Goal: Transaction & Acquisition: Obtain resource

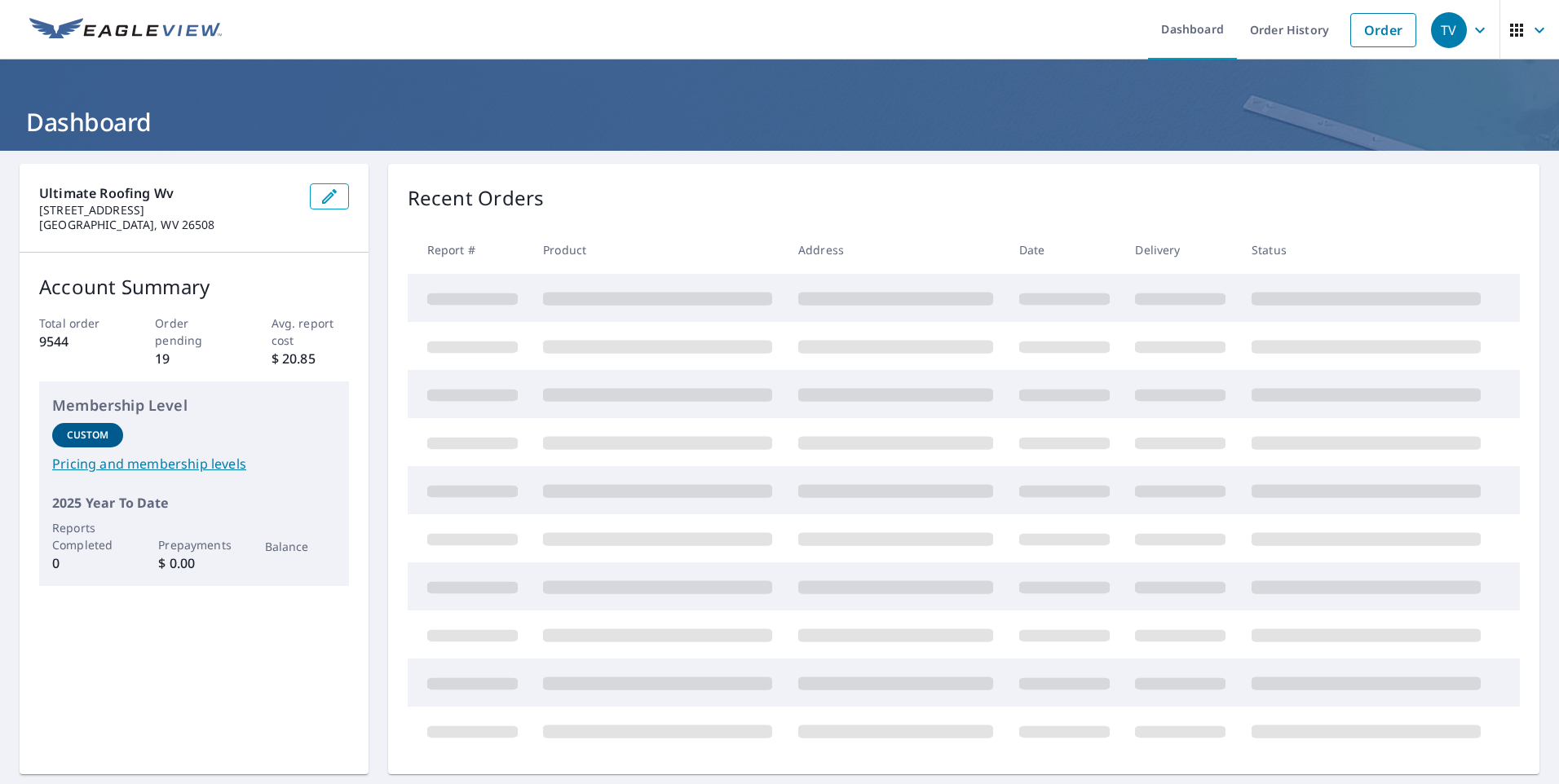
click at [610, 294] on span at bounding box center [657, 299] width 229 height 13
click at [1277, 29] on link "Order History" at bounding box center [1289, 30] width 105 height 60
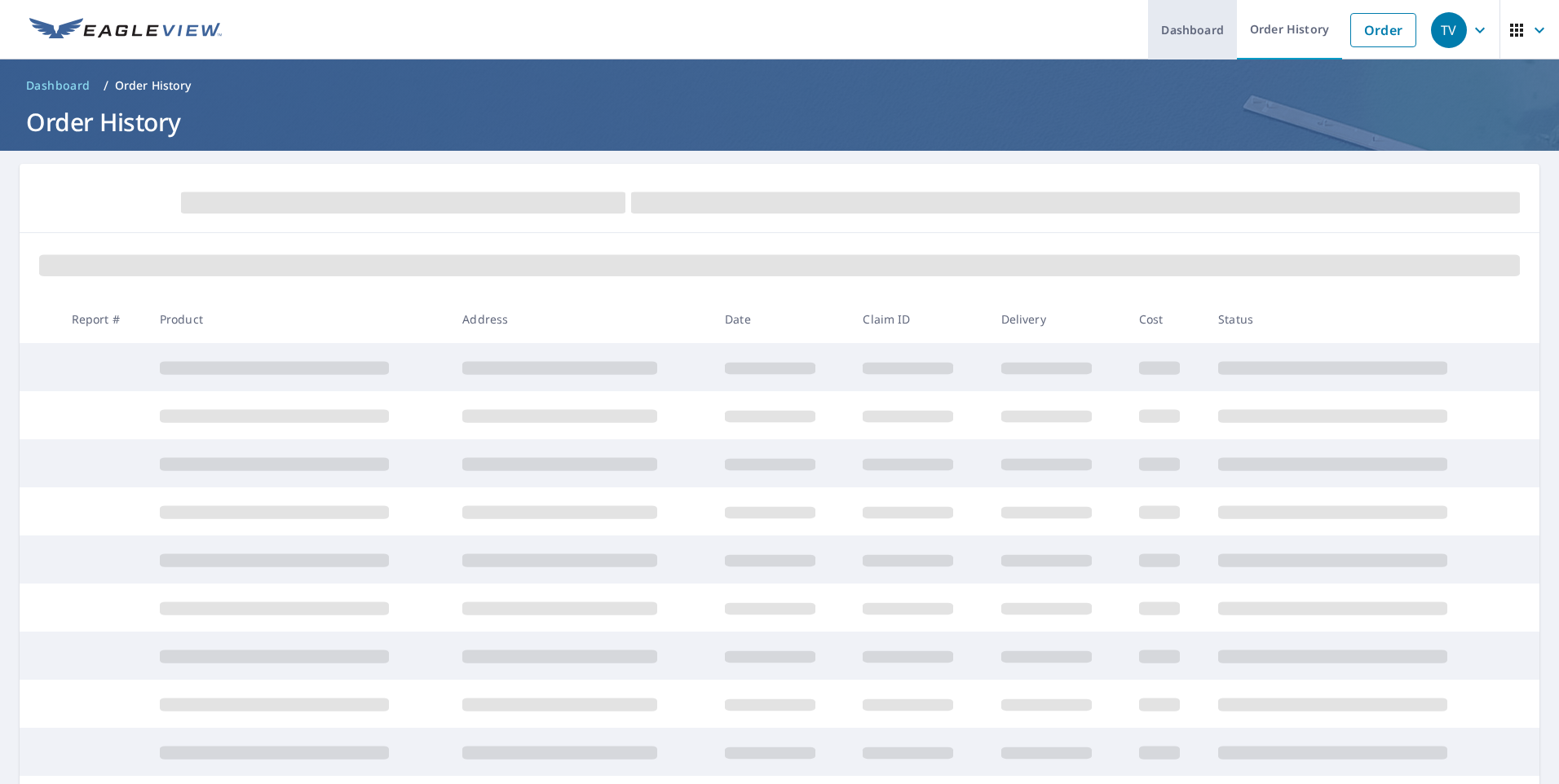
click at [1188, 33] on link "Dashboard" at bounding box center [1192, 30] width 88 height 60
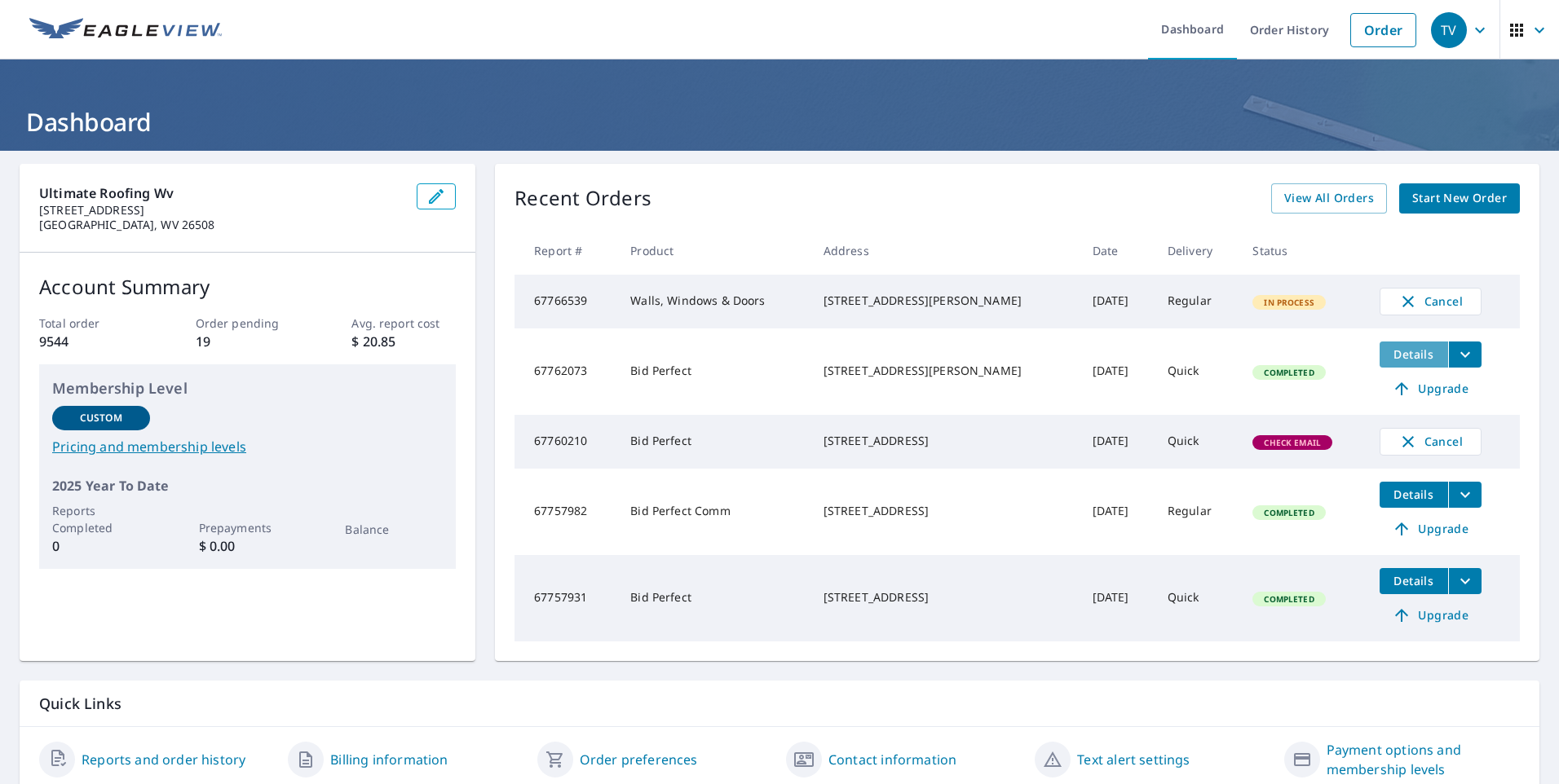
click at [1398, 362] on span "Details" at bounding box center [1413, 354] width 49 height 15
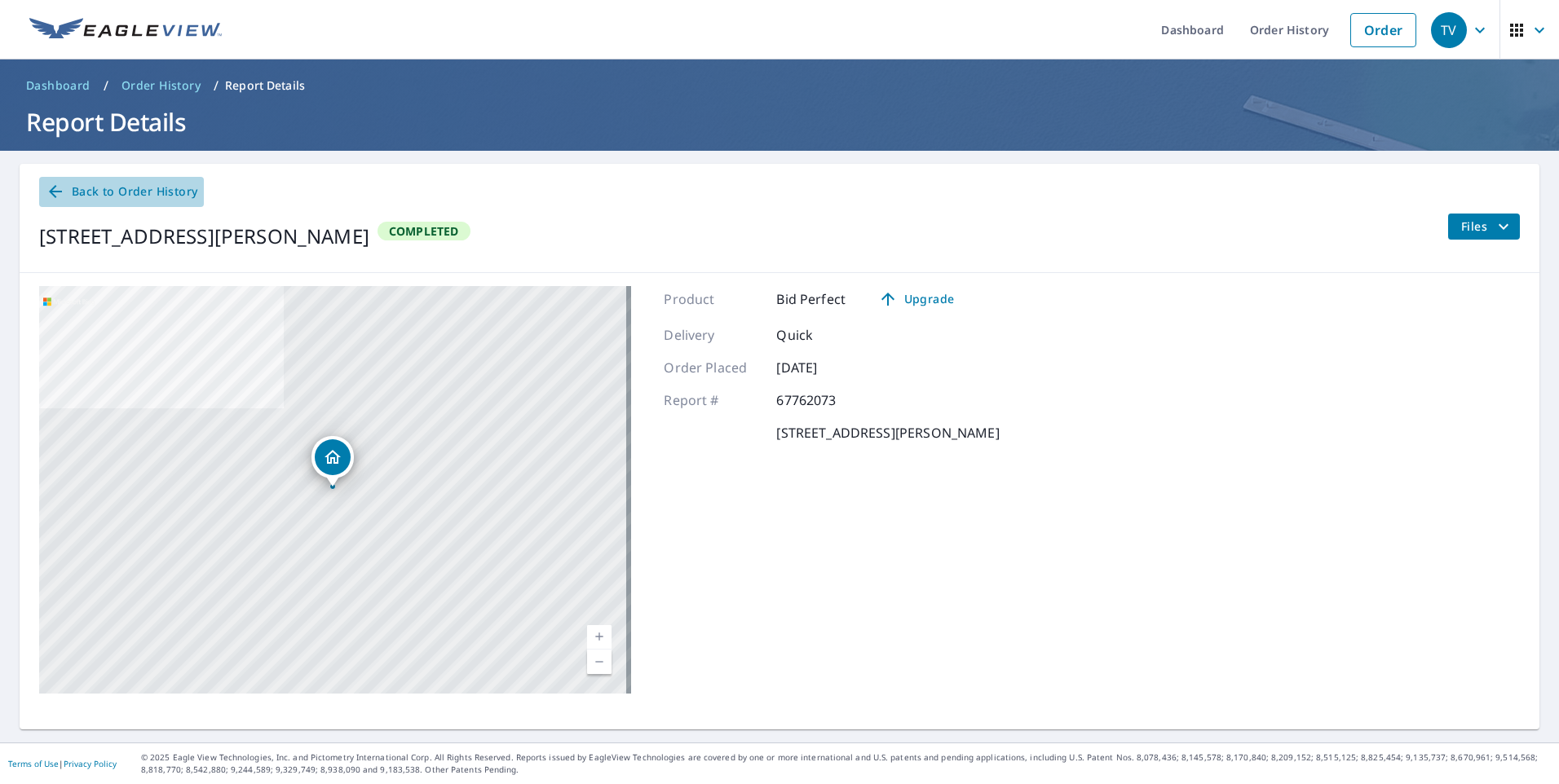
click at [84, 189] on span "Back to Order History" at bounding box center [121, 191] width 152 height 20
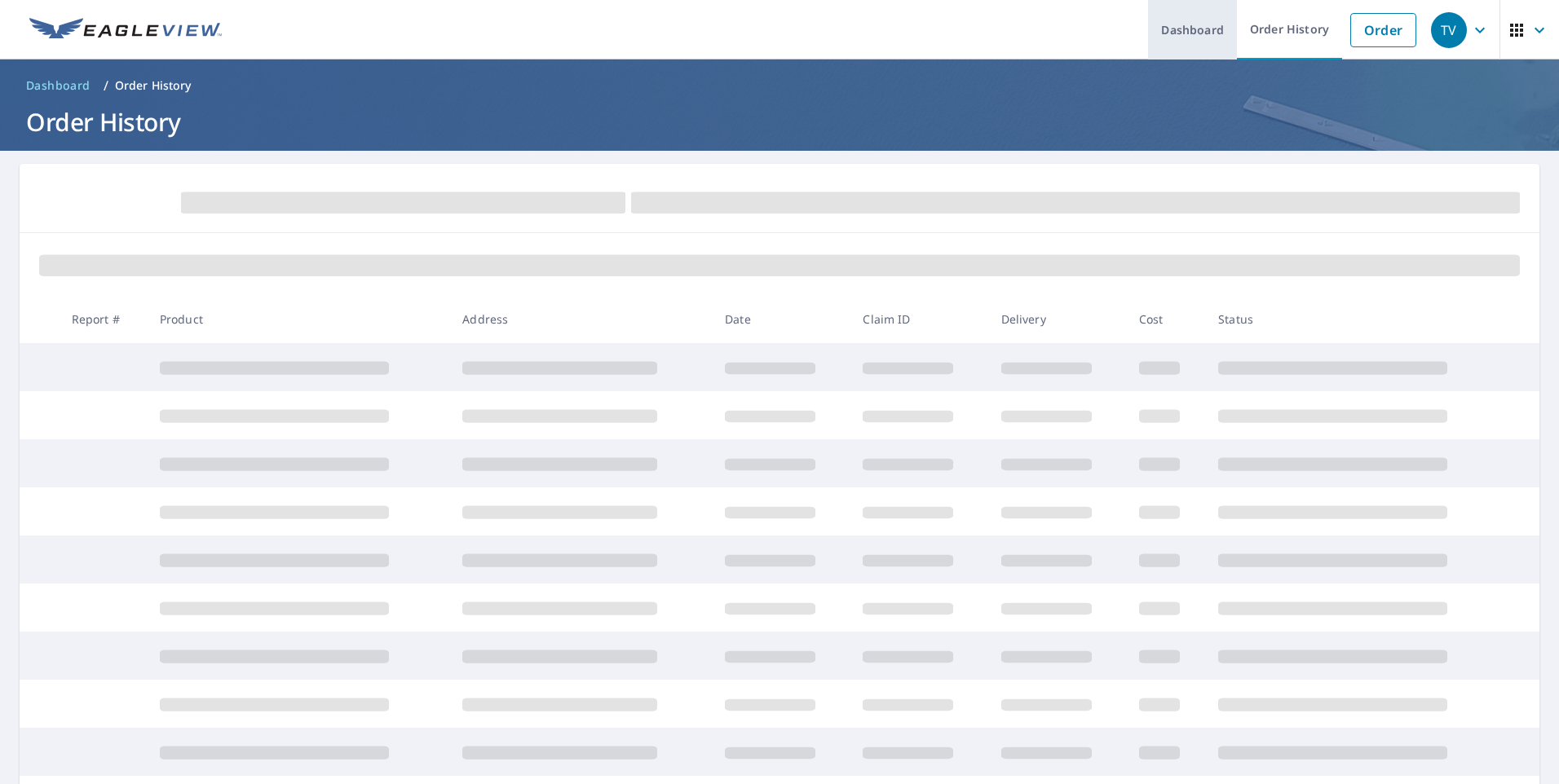
click at [1174, 26] on link "Dashboard" at bounding box center [1192, 30] width 88 height 60
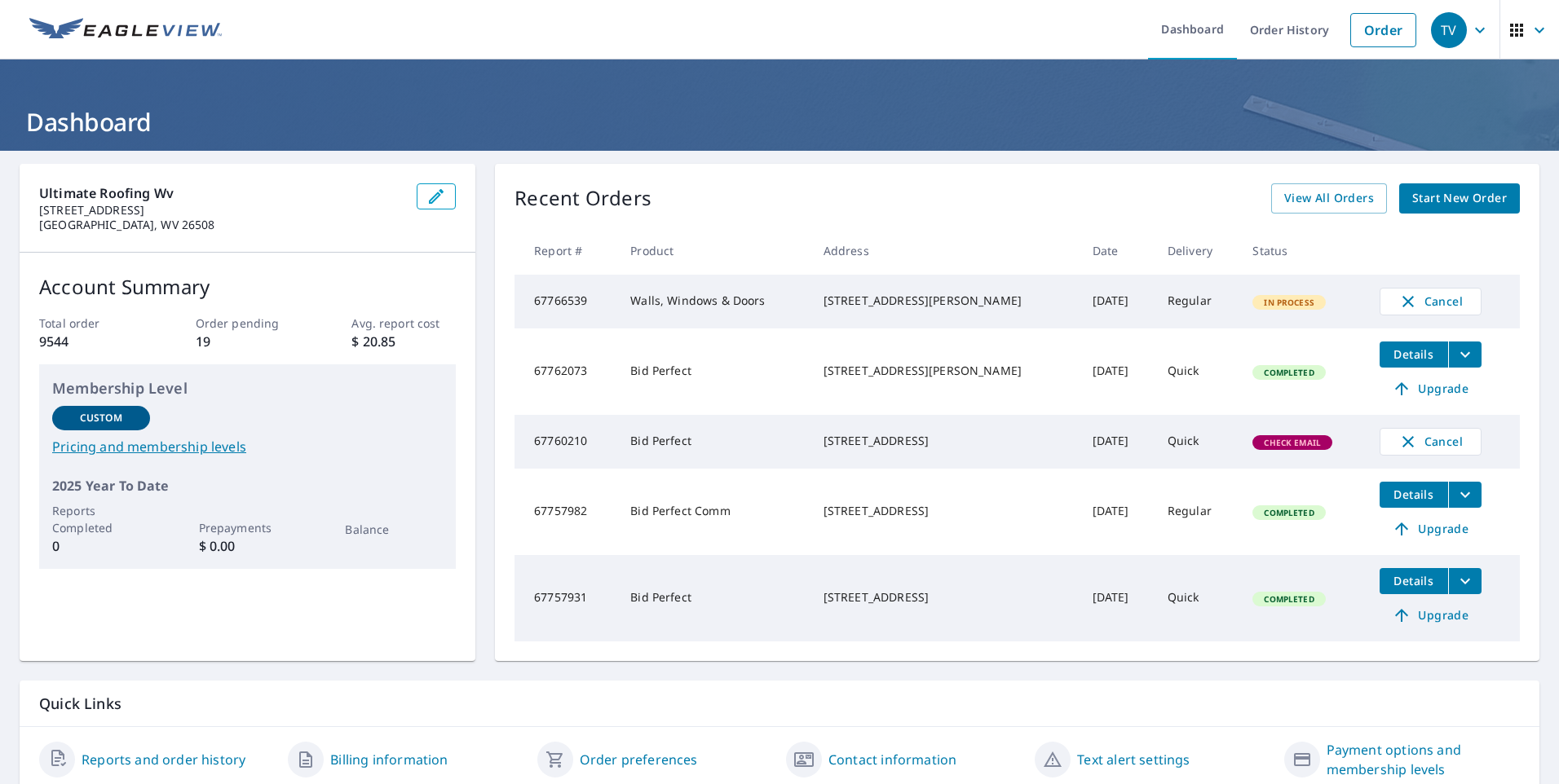
click at [1455, 360] on icon "filesDropdownBtn-67762073" at bounding box center [1465, 355] width 19 height 19
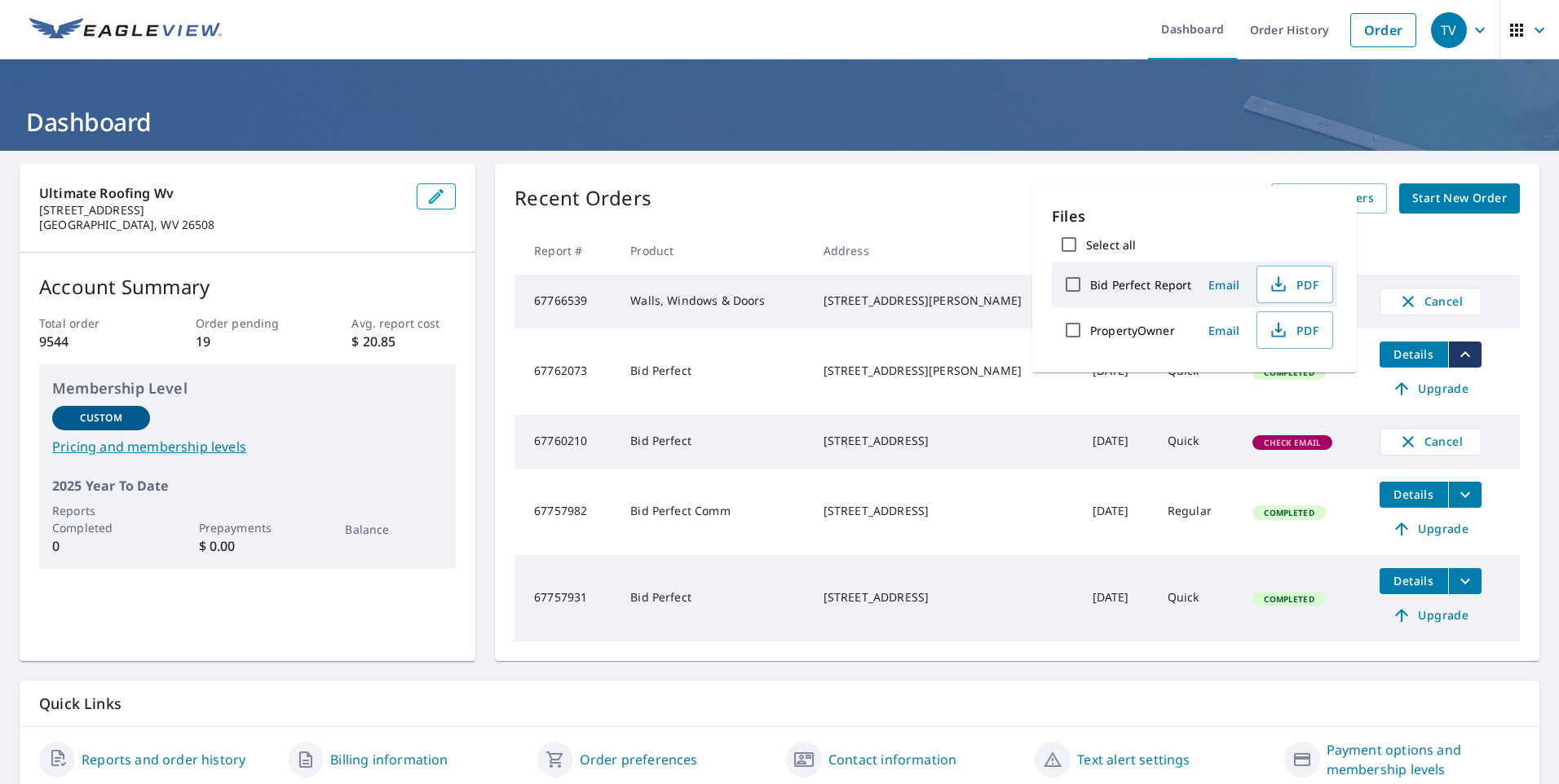
click at [1247, 398] on td "Completed" at bounding box center [1301, 372] width 126 height 86
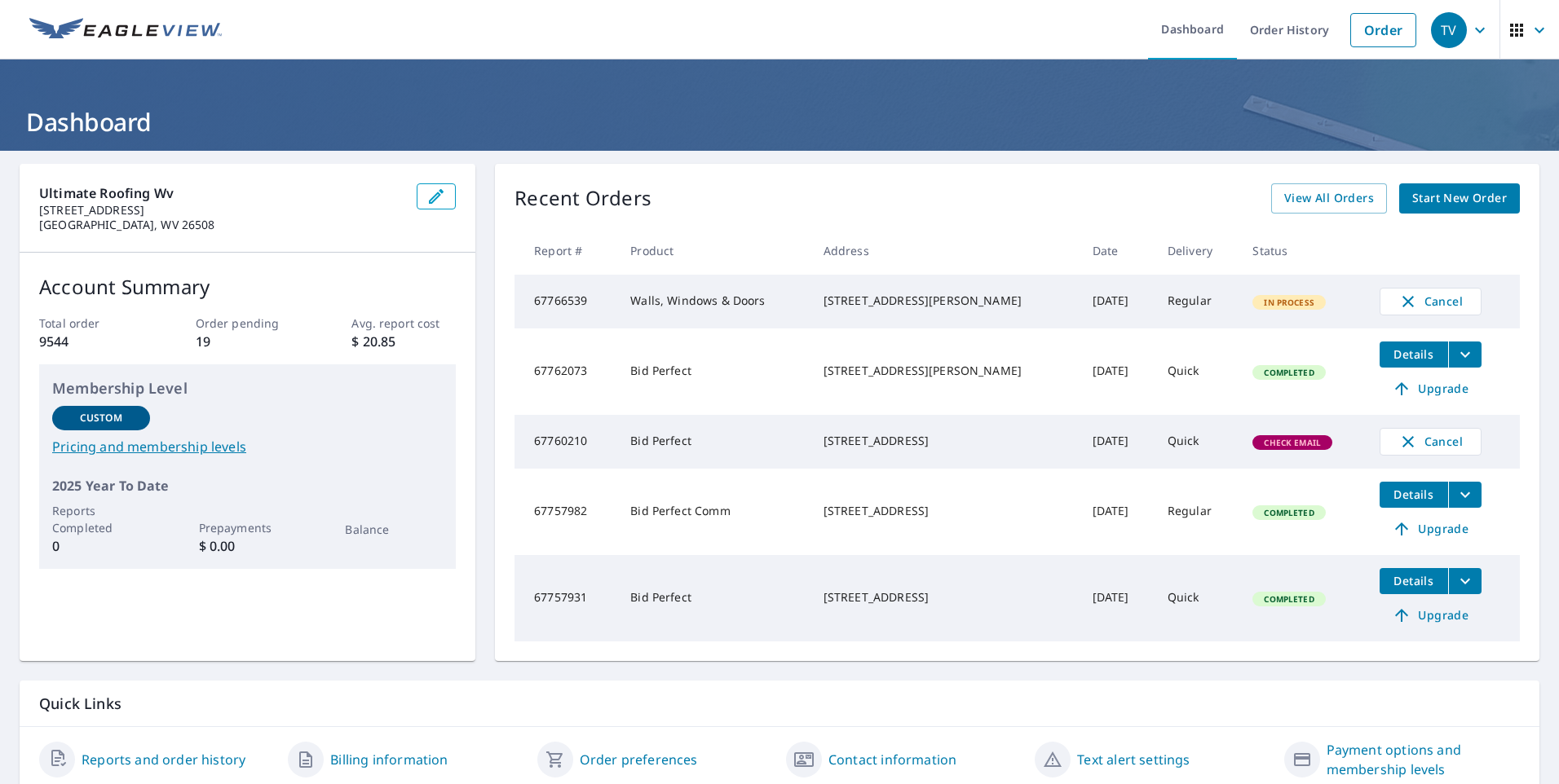
click at [1079, 373] on td "[DATE]" at bounding box center [1117, 372] width 75 height 86
drag, startPoint x: 1023, startPoint y: 373, endPoint x: 993, endPoint y: 381, distance: 31.0
click at [993, 379] on div "[STREET_ADDRESS][PERSON_NAME]" at bounding box center [945, 370] width 243 height 16
click at [995, 380] on td "[STREET_ADDRESS][PERSON_NAME]" at bounding box center [945, 372] width 269 height 86
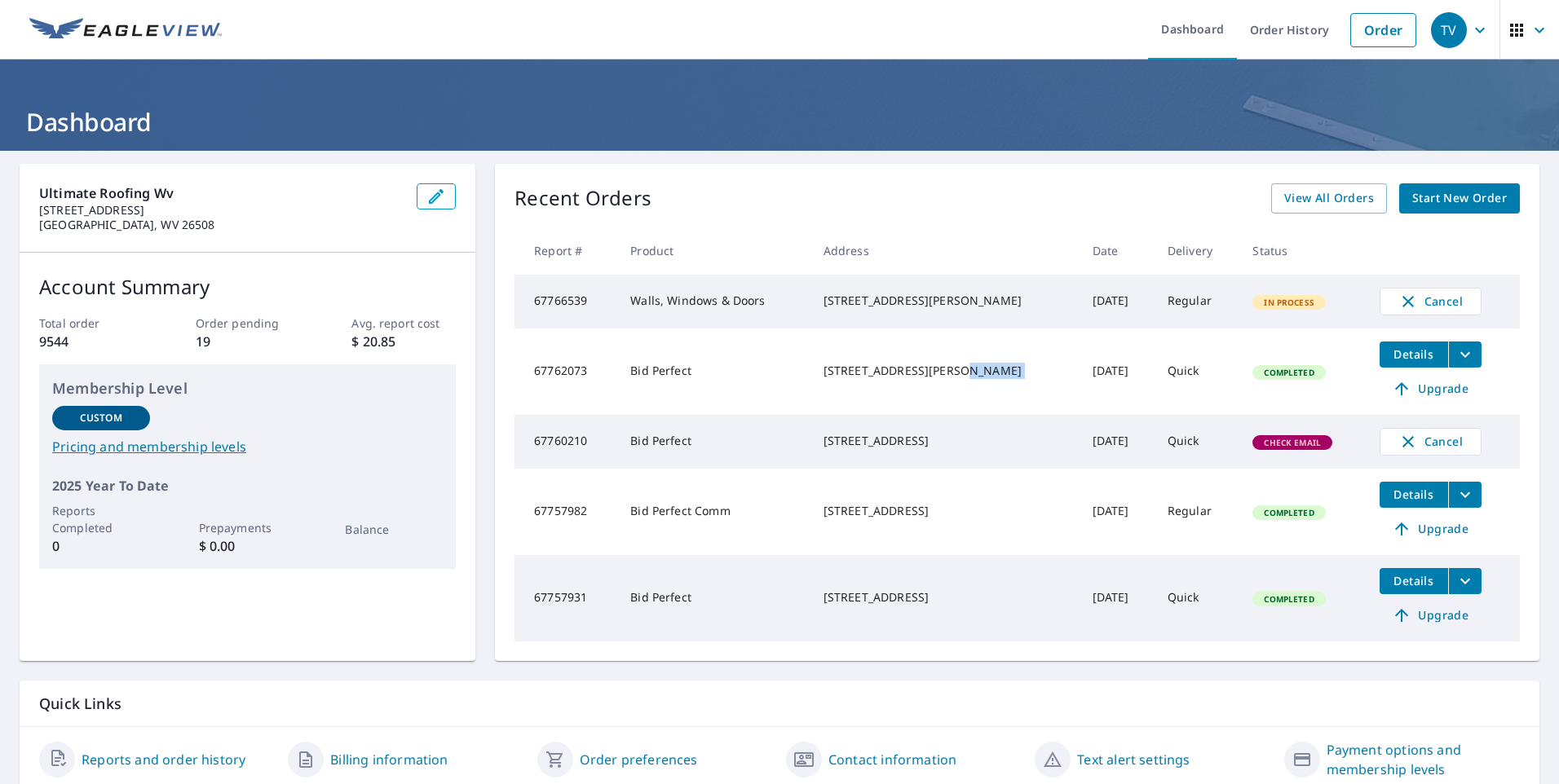
click at [995, 380] on td "[STREET_ADDRESS][PERSON_NAME]" at bounding box center [945, 372] width 269 height 86
drag, startPoint x: 1264, startPoint y: 380, endPoint x: 1313, endPoint y: 375, distance: 49.3
click at [1265, 379] on span "Completed" at bounding box center [1288, 373] width 69 height 12
click at [1410, 351] on button "Details" at bounding box center [1413, 354] width 68 height 26
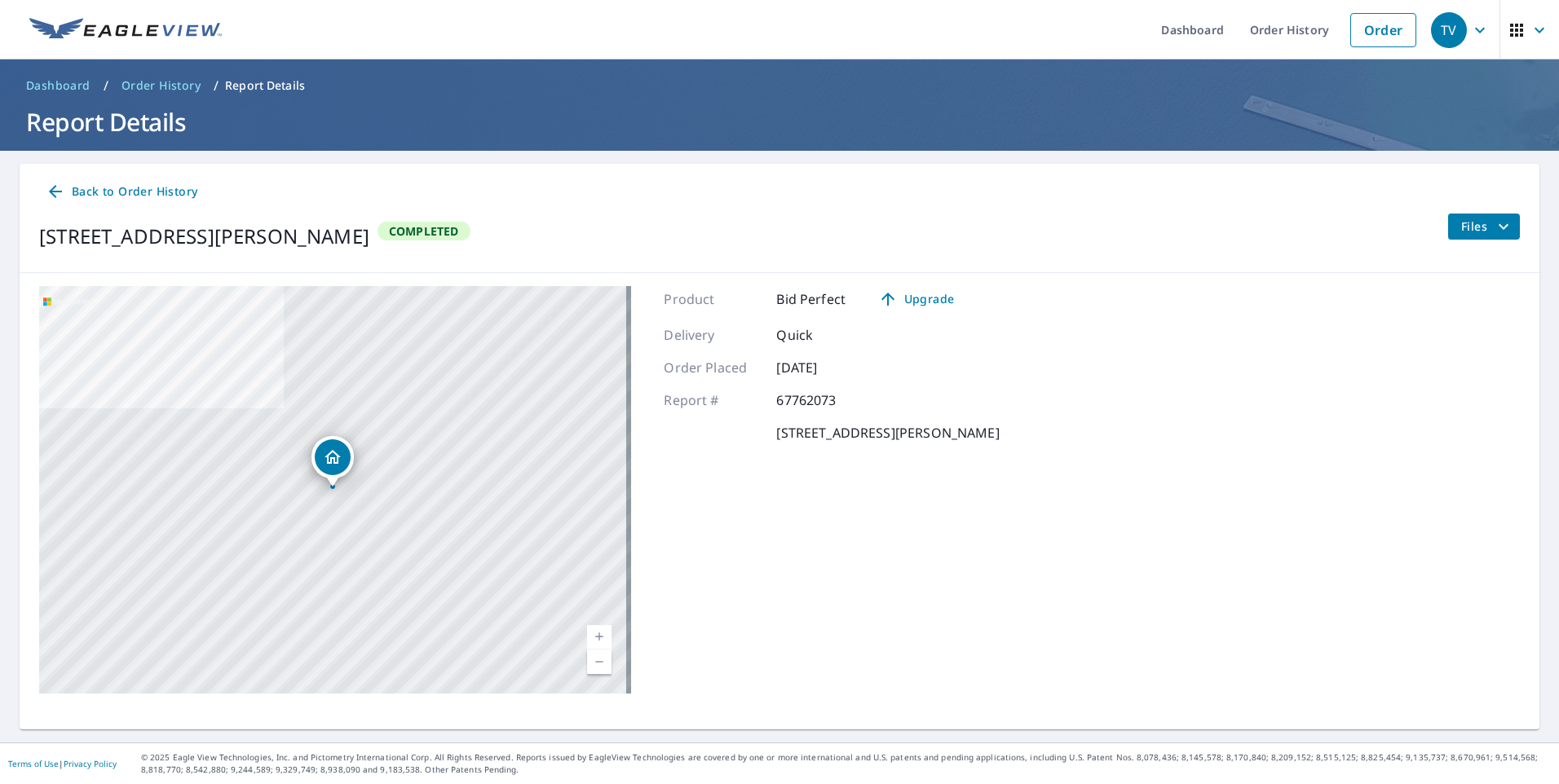
click at [337, 463] on icon "Dropped pin, building 1, Residential property, 1009 West Boyd Street Grafton, P…" at bounding box center [333, 456] width 16 height 13
click at [332, 488] on div at bounding box center [333, 486] width 7 height 7
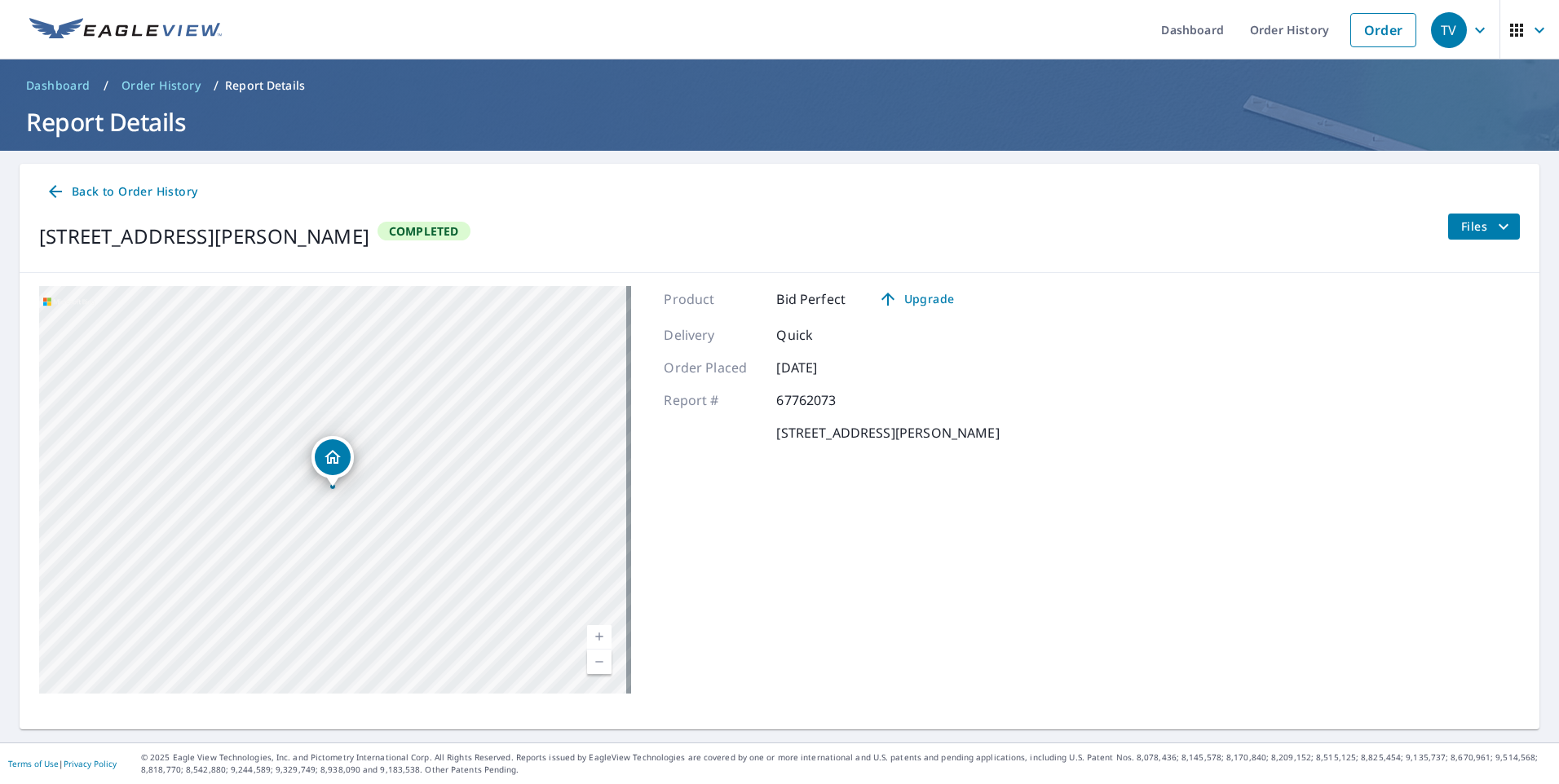
click at [332, 488] on div at bounding box center [333, 486] width 7 height 7
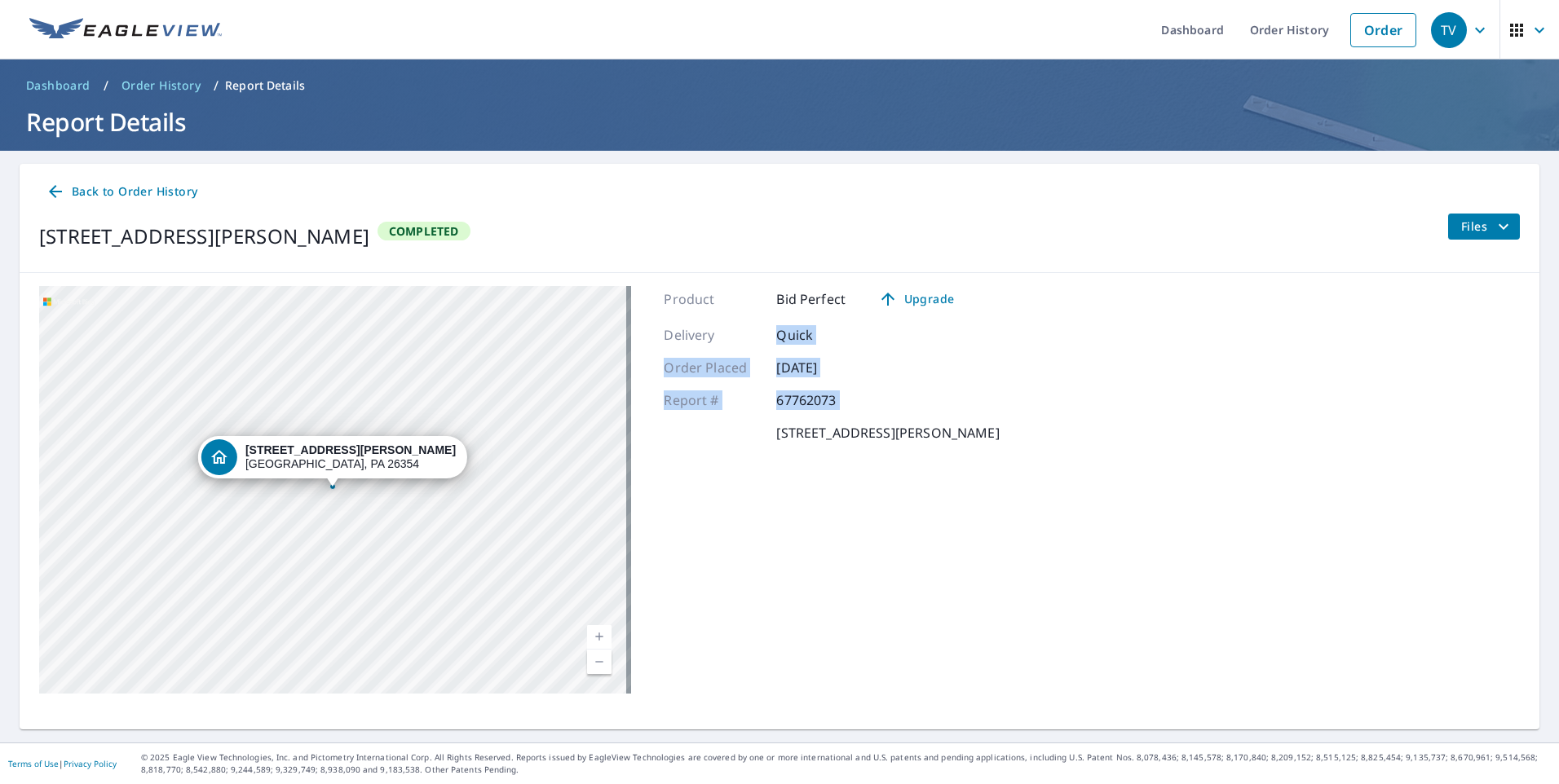
drag, startPoint x: 729, startPoint y: 467, endPoint x: 712, endPoint y: 299, distance: 168.9
click at [712, 299] on div "Product Bid Perfect Upgrade Delivery Quick Order Placed [DATE] Report # 6776207…" at bounding box center [830, 490] width 335 height 407
drag, startPoint x: 712, startPoint y: 299, endPoint x: 1045, endPoint y: 335, distance: 334.9
click at [1045, 335] on div "[STREET_ADDRESS][PERSON_NAME] Aerial Road A standard road map Aerial A detailed…" at bounding box center [779, 489] width 1520 height 433
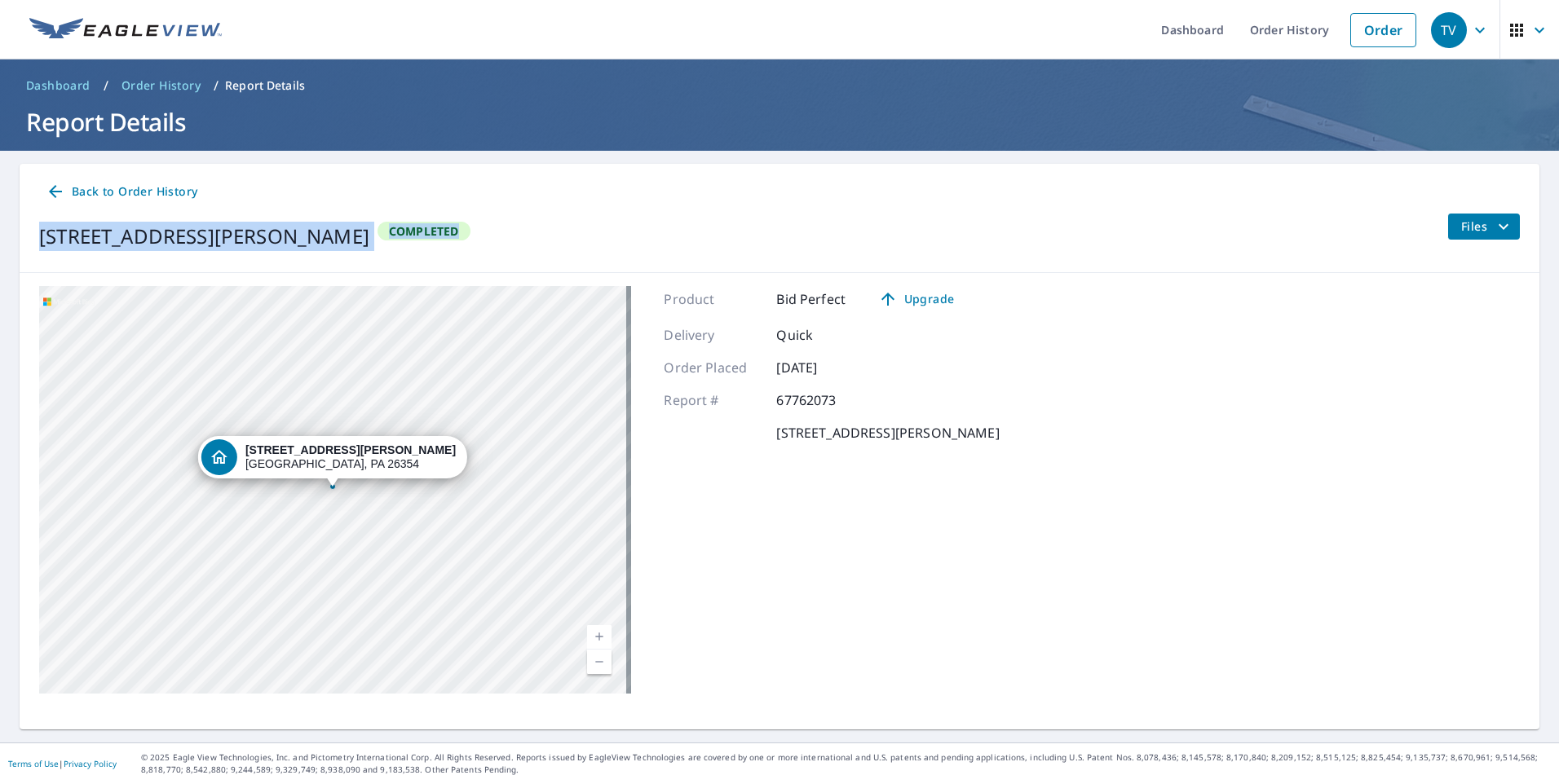
drag, startPoint x: 1050, startPoint y: 217, endPoint x: 1069, endPoint y: 126, distance: 93.0
click at [1069, 126] on div "Dashboard Order History Order TV Dashboard / Order History / Report Details Rep…" at bounding box center [780, 392] width 1559 height 784
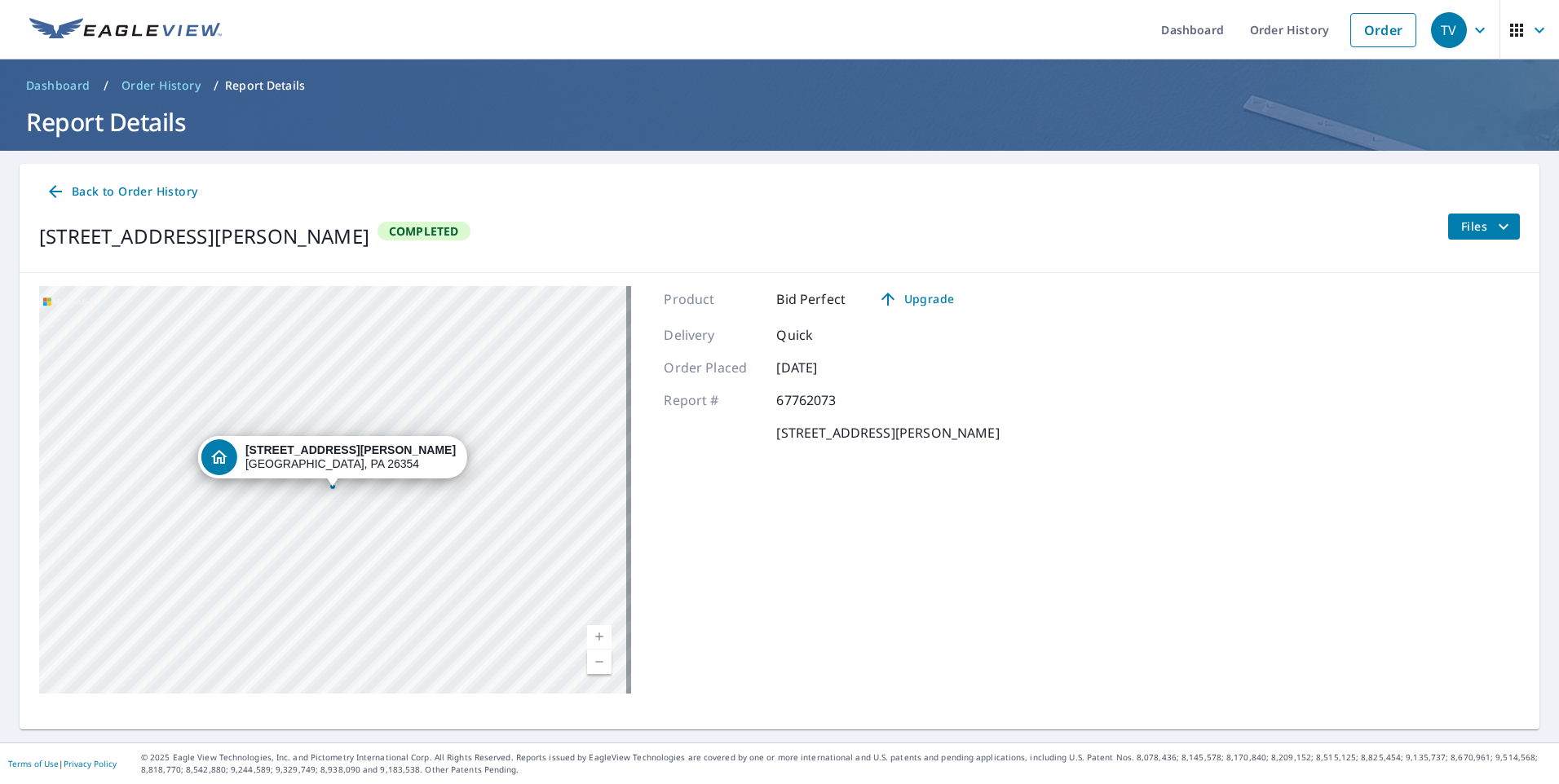
drag, startPoint x: 1069, startPoint y: 126, endPoint x: 1121, endPoint y: 296, distance: 177.8
click at [1121, 296] on div "[STREET_ADDRESS][PERSON_NAME] Aerial Road A standard road map Aerial A detailed…" at bounding box center [779, 489] width 1520 height 433
click at [1461, 227] on span "Files" at bounding box center [1487, 227] width 52 height 19
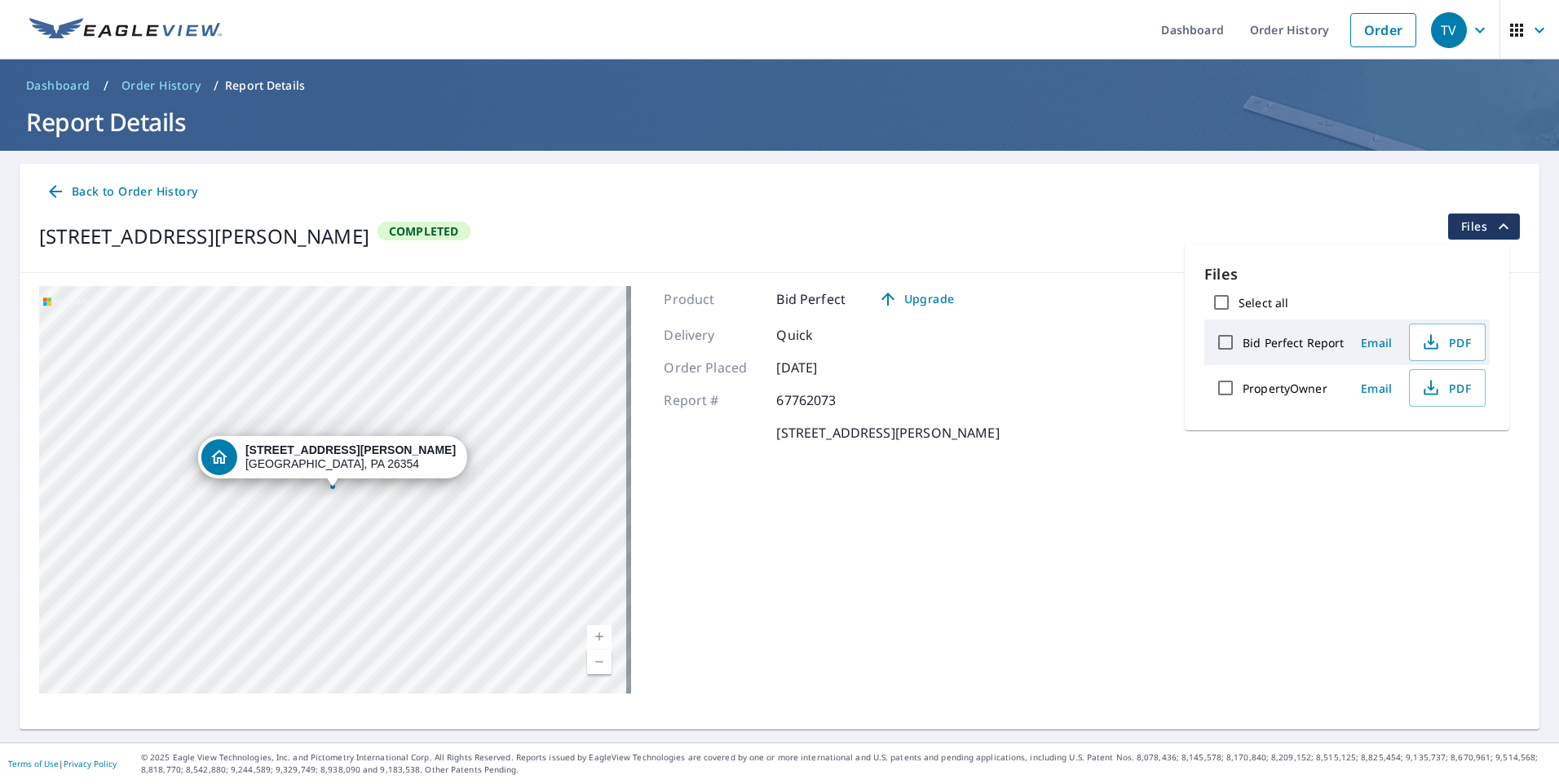
click at [1343, 464] on div "[STREET_ADDRESS][PERSON_NAME] Aerial Road A standard road map Aerial A detailed…" at bounding box center [779, 489] width 1520 height 433
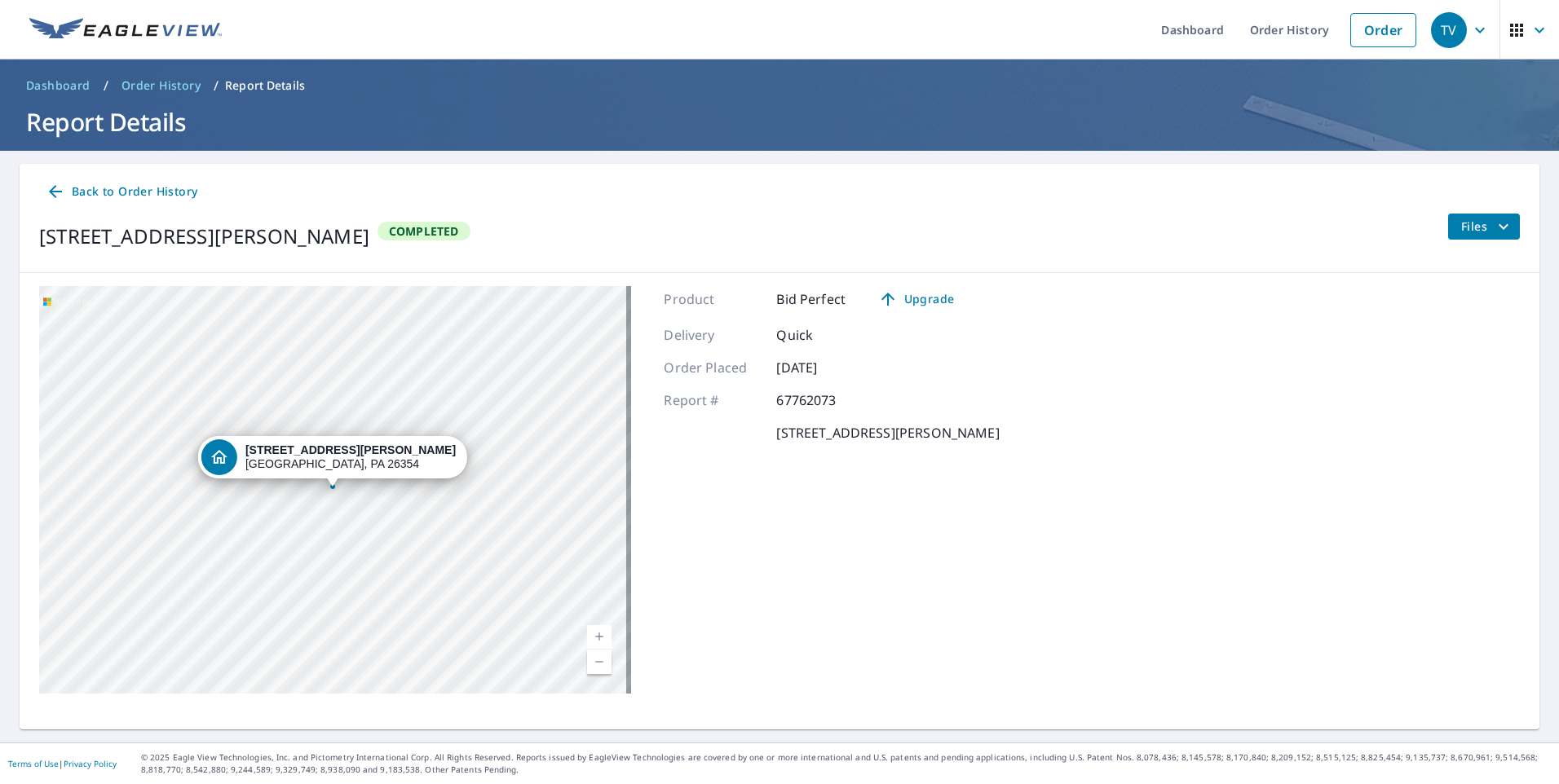
click at [458, 233] on span "Completed" at bounding box center [423, 231] width 89 height 15
click at [600, 638] on link "Current Level 17, Zoom In" at bounding box center [599, 637] width 24 height 24
click at [600, 637] on link "Current Level 18, Zoom In" at bounding box center [599, 637] width 24 height 24
click at [600, 637] on link "Current Level 18.710493382805016, Zoom In Disabled" at bounding box center [599, 637] width 24 height 24
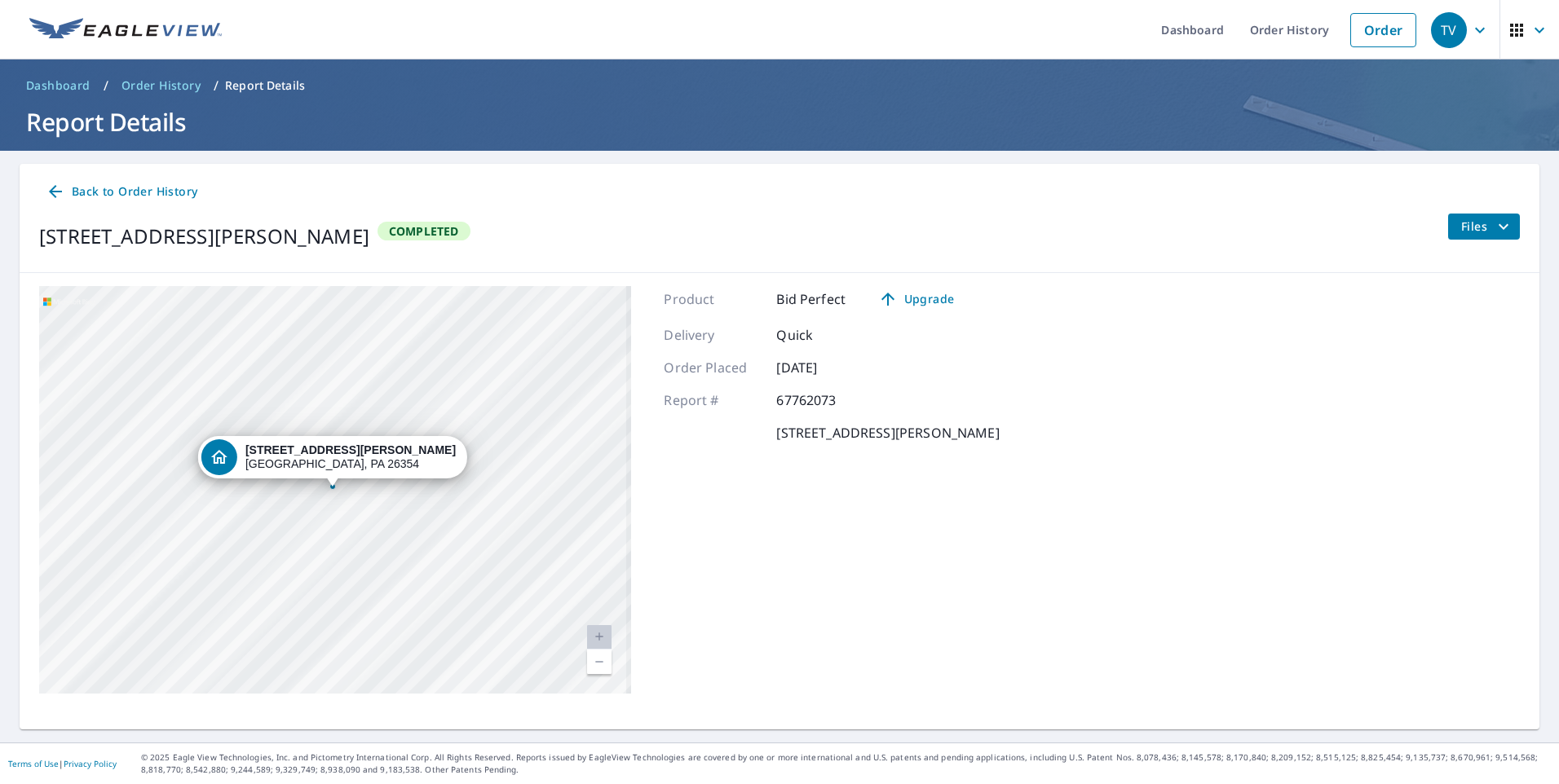
click at [600, 637] on link "Current Level 18.710493382805016, Zoom In Disabled" at bounding box center [599, 637] width 24 height 24
click at [600, 637] on link "Current Level 20, Zoom In Disabled" at bounding box center [599, 637] width 24 height 24
click at [344, 498] on div "[STREET_ADDRESS][PERSON_NAME]" at bounding box center [335, 490] width 592 height 407
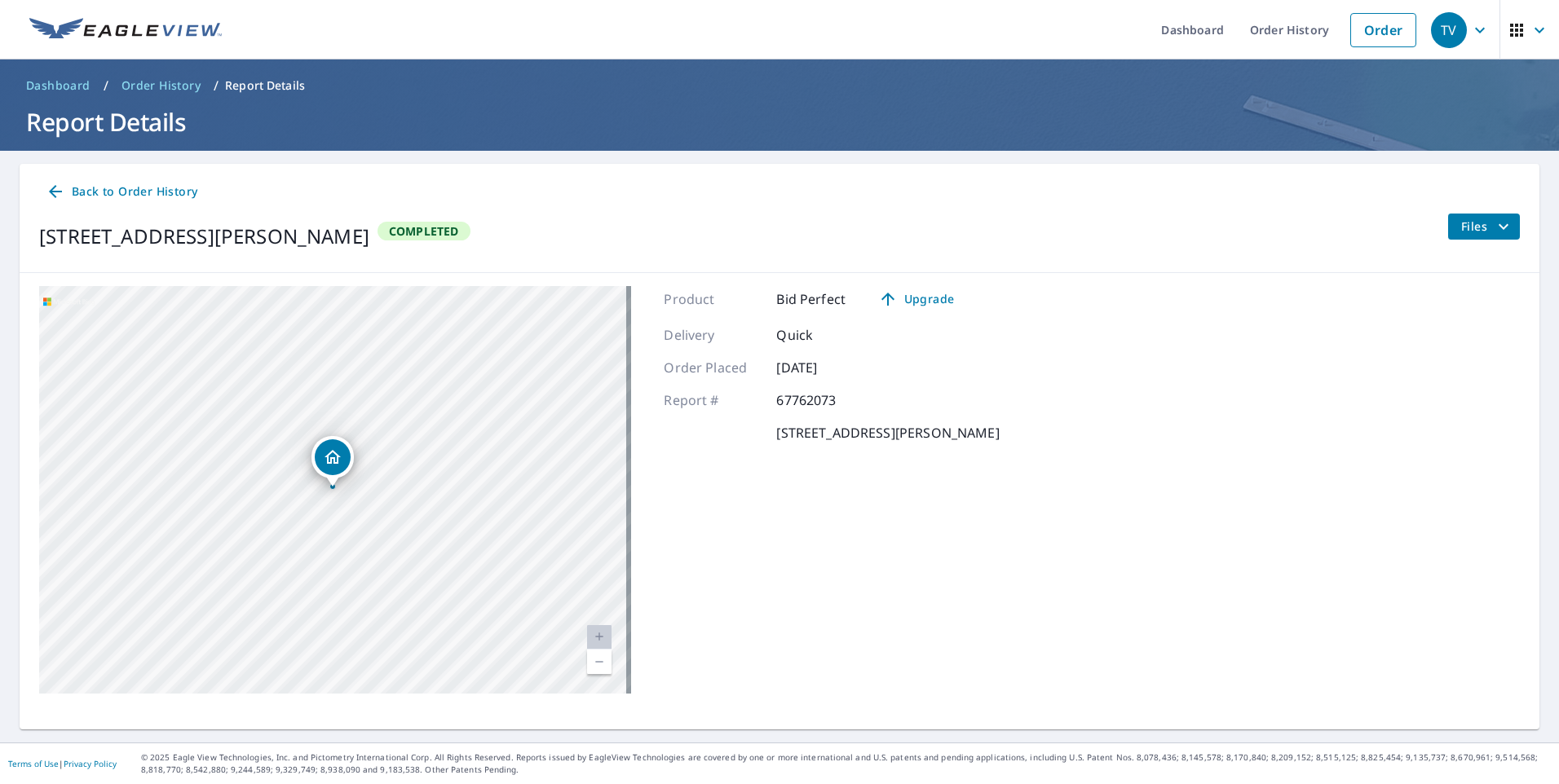
click at [341, 494] on div "[STREET_ADDRESS][PERSON_NAME]" at bounding box center [335, 490] width 592 height 407
click at [341, 492] on div "[STREET_ADDRESS][PERSON_NAME]" at bounding box center [335, 490] width 592 height 407
click at [333, 480] on div "Dropped pin, building 1, Residential property, 1009 West Boyd Street Grafton, P…" at bounding box center [333, 478] width 21 height 16
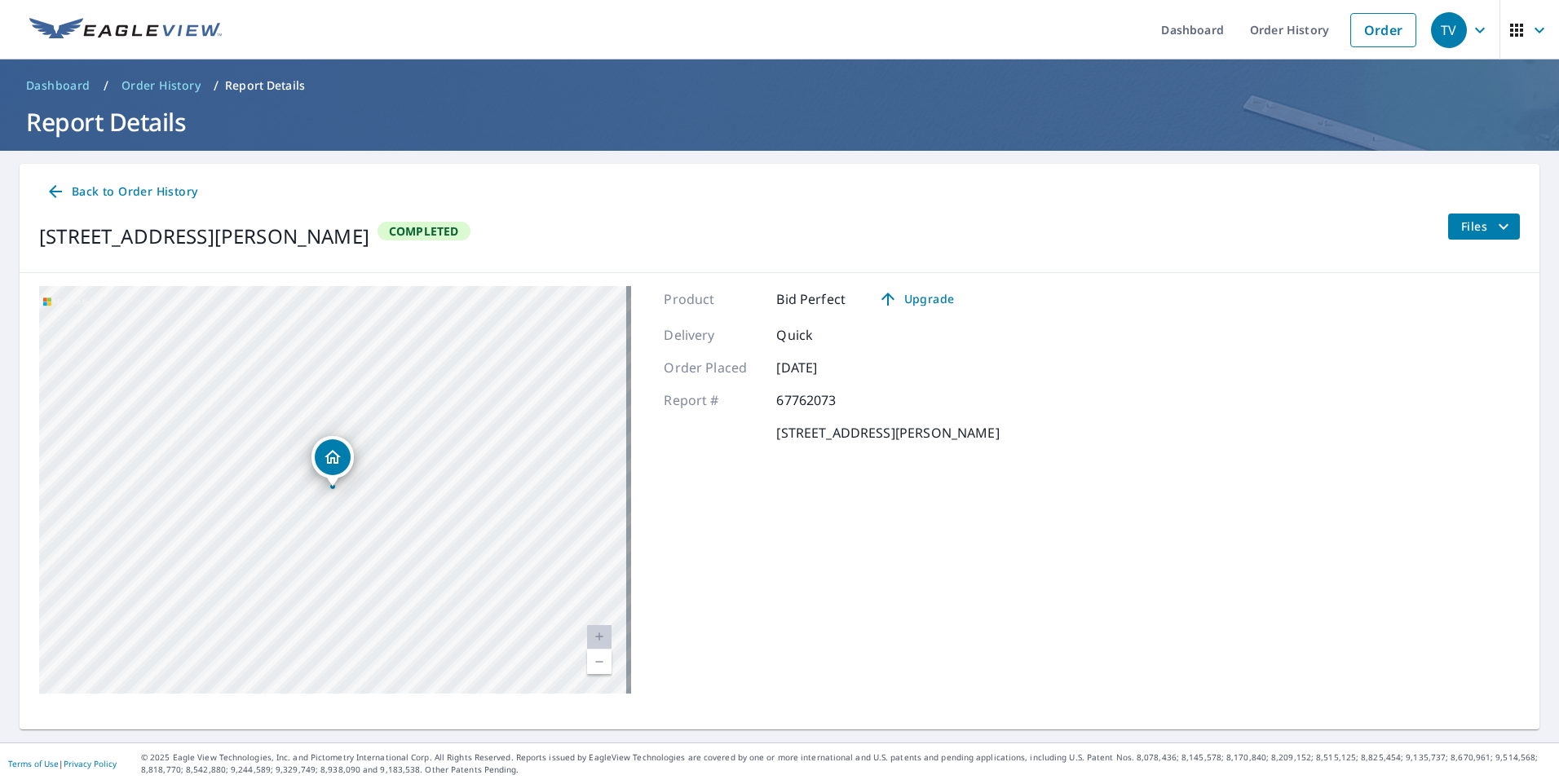
click at [333, 480] on div "Dropped pin, building 1, Residential property, 1009 West Boyd Street Grafton, P…" at bounding box center [333, 478] width 21 height 16
drag, startPoint x: 404, startPoint y: 172, endPoint x: 383, endPoint y: 112, distance: 63.6
click at [383, 112] on div "Dashboard Order History Order TV Dashboard / Order History / Report Details Rep…" at bounding box center [780, 392] width 1559 height 784
drag, startPoint x: 383, startPoint y: 112, endPoint x: 273, endPoint y: 156, distance: 118.5
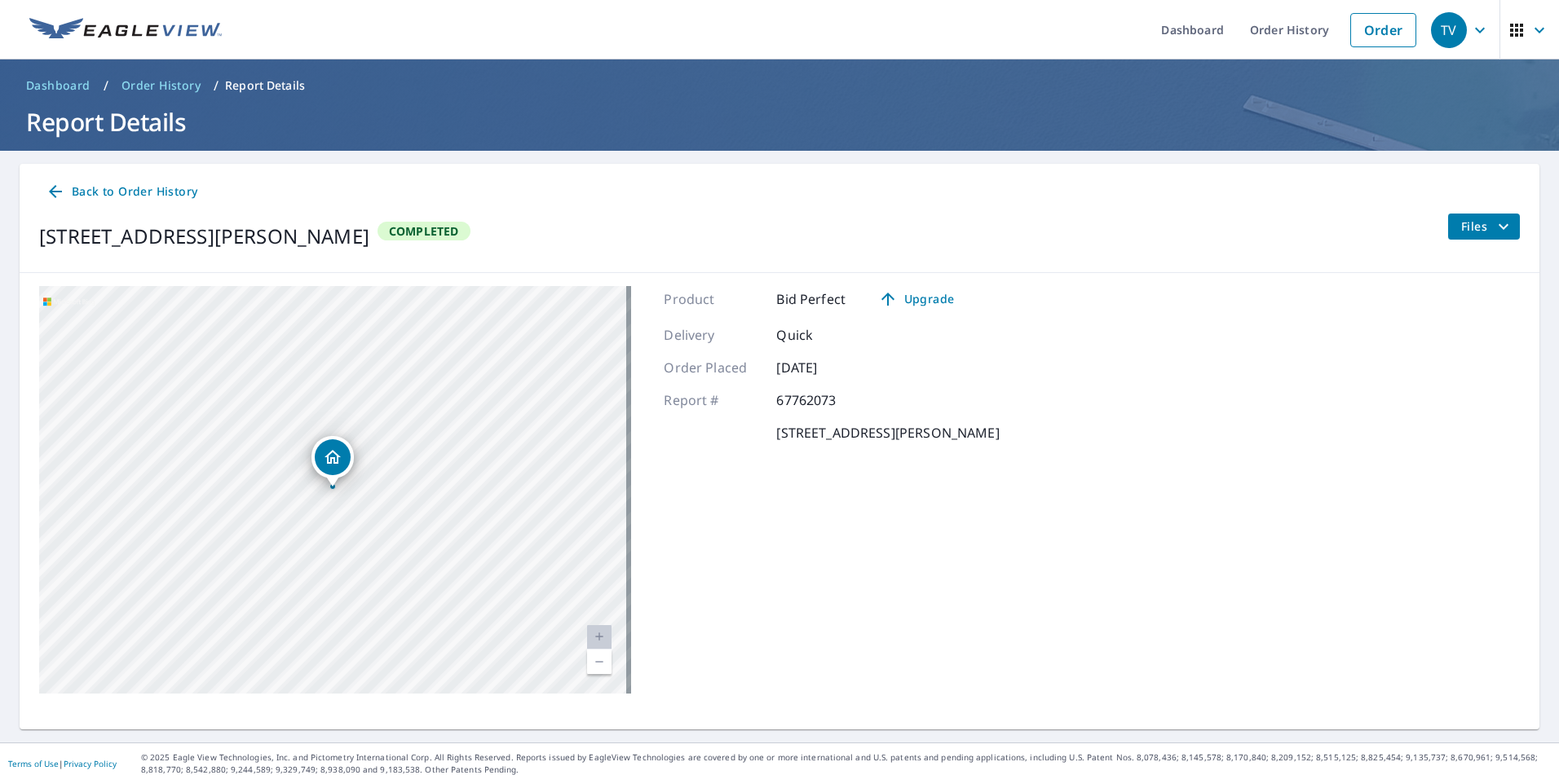
click at [273, 156] on main "Back to Order History [STREET_ADDRESS][PERSON_NAME] Completed Files [STREET_ADD…" at bounding box center [780, 447] width 1559 height 592
click at [282, 87] on p "Report Details" at bounding box center [264, 86] width 80 height 16
click at [896, 296] on span "Upgrade" at bounding box center [916, 299] width 83 height 19
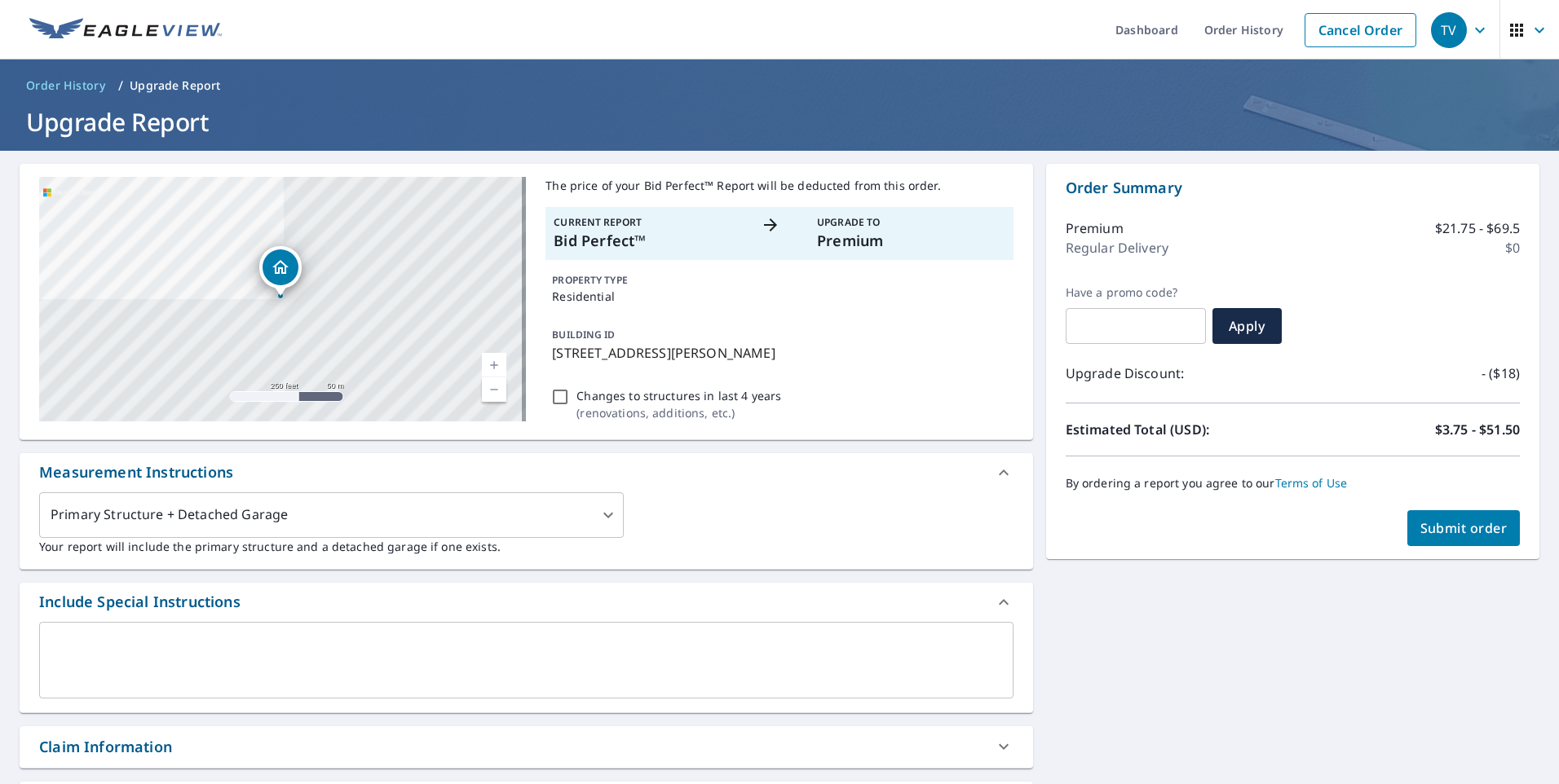
drag, startPoint x: 854, startPoint y: 467, endPoint x: 909, endPoint y: 359, distance: 121.2
click at [849, 352] on div "[STREET_ADDRESS][PERSON_NAME] A standard road map Aerial A detailed look from a…" at bounding box center [526, 634] width 1013 height 942
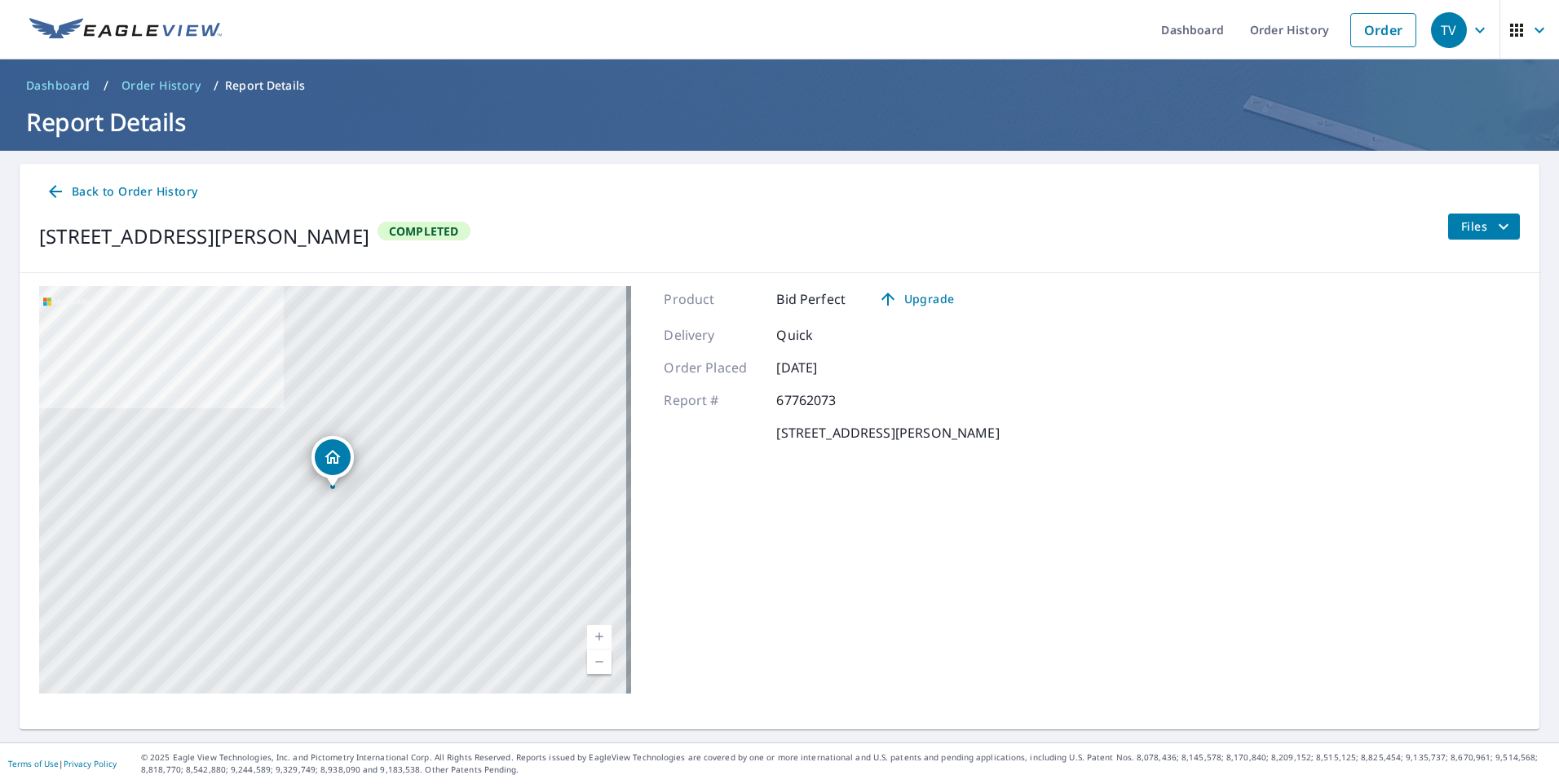
click at [465, 234] on span "Completed" at bounding box center [423, 231] width 89 height 15
click at [463, 237] on span "Completed" at bounding box center [423, 231] width 89 height 15
drag, startPoint x: 463, startPoint y: 237, endPoint x: 407, endPoint y: 243, distance: 56.3
click at [369, 243] on div "[STREET_ADDRESS][PERSON_NAME]" at bounding box center [205, 236] width 331 height 30
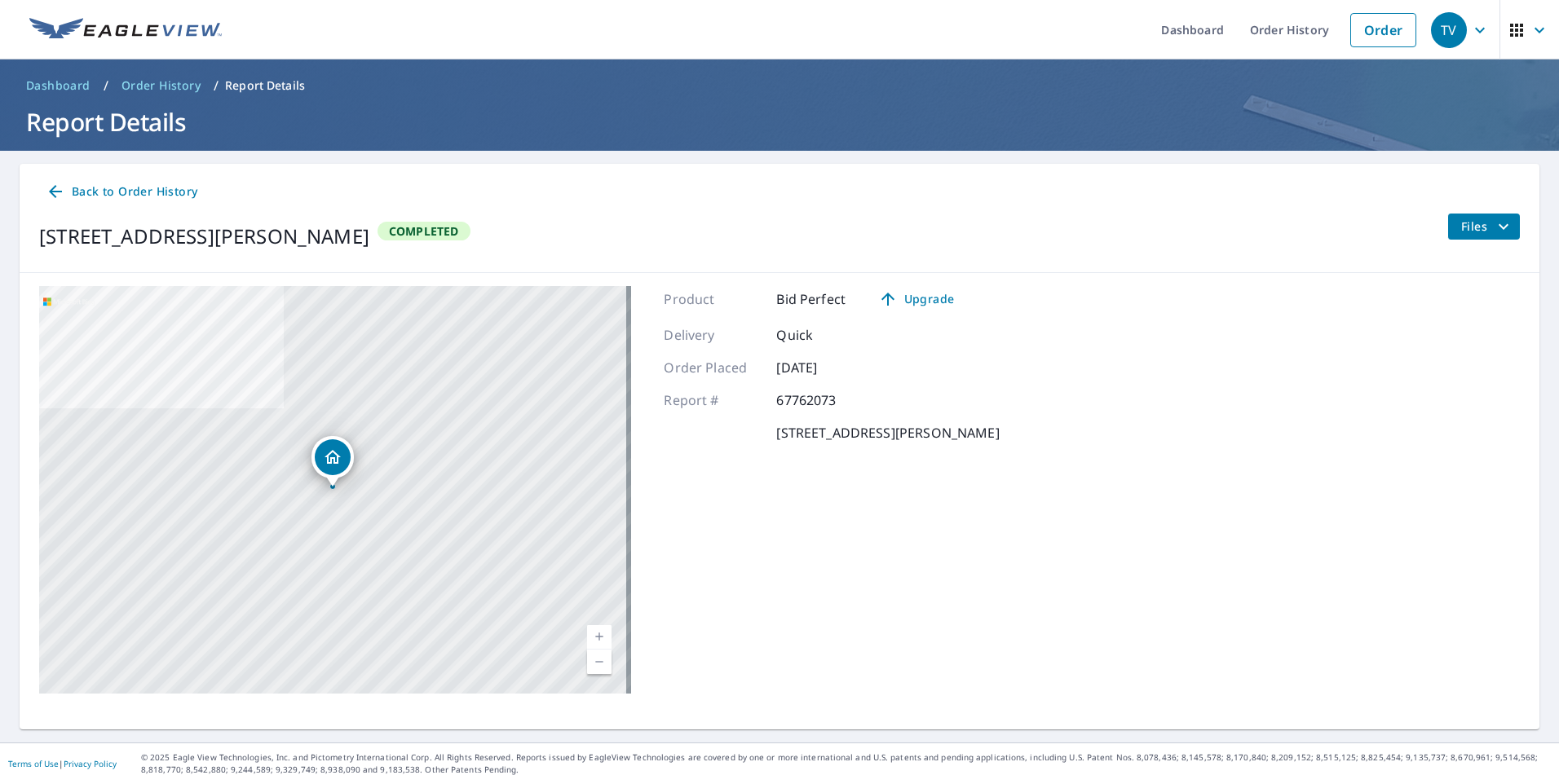
click at [1461, 230] on span "Files" at bounding box center [1487, 227] width 52 height 19
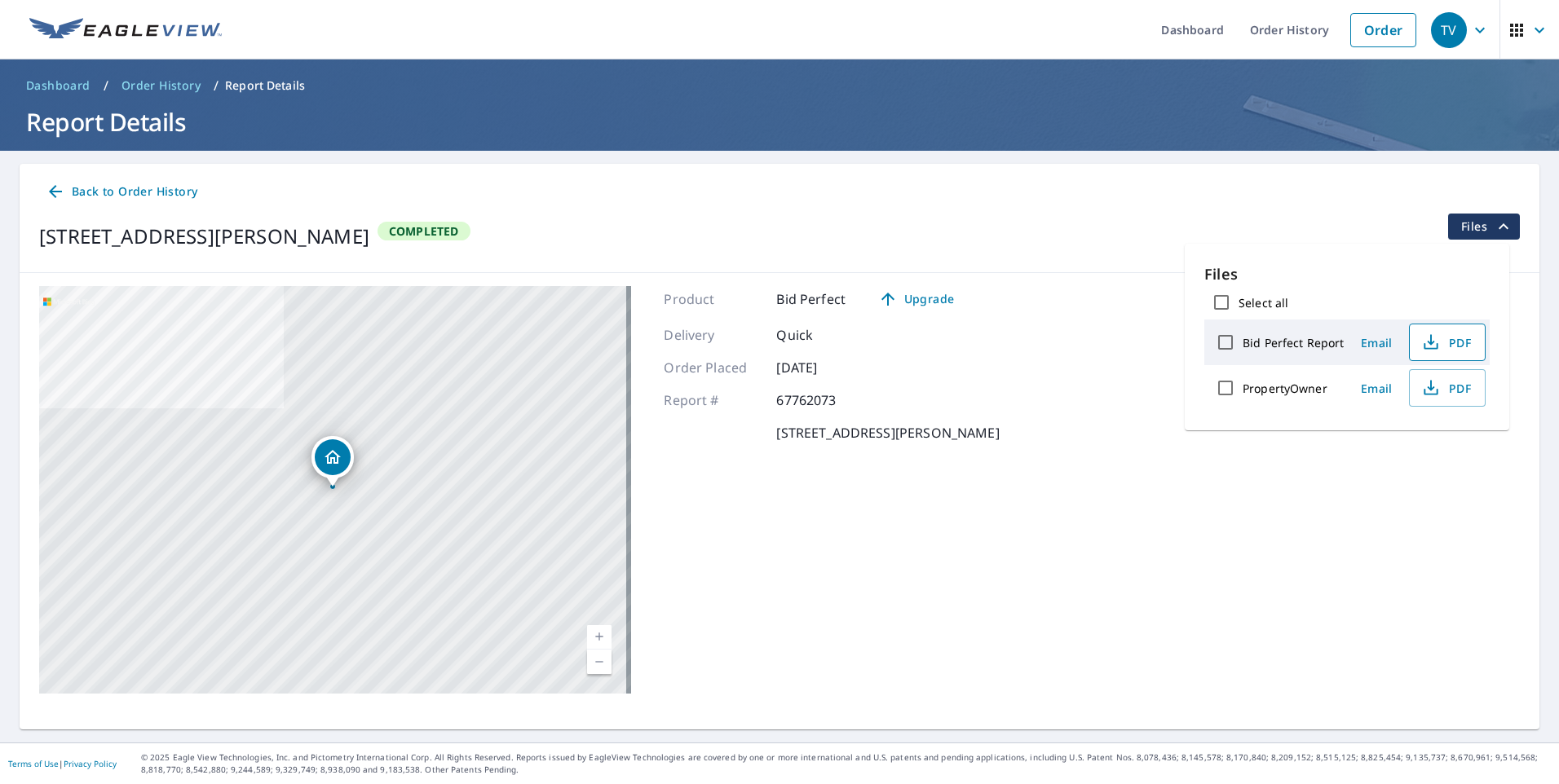
click at [1428, 341] on icon "button" at bounding box center [1430, 339] width 8 height 11
